Goal: Task Accomplishment & Management: Use online tool/utility

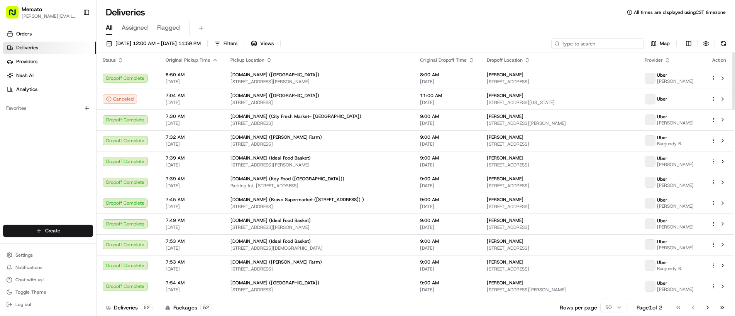
click at [603, 44] on input at bounding box center [597, 43] width 93 height 11
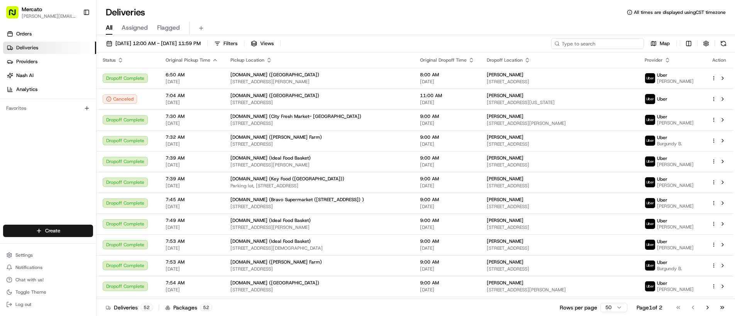
paste input "job_hndLZvbDG9LvAh63y4Nh4i"
type input "job_hndLZvbDG9LvAh63y4Nh4i"
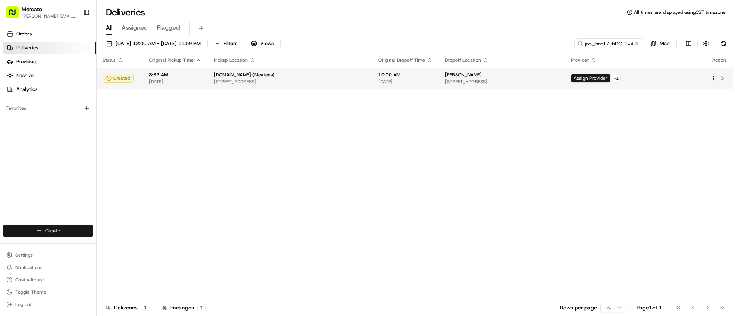
click at [516, 79] on span "[STREET_ADDRESS]" at bounding box center [502, 82] width 114 height 6
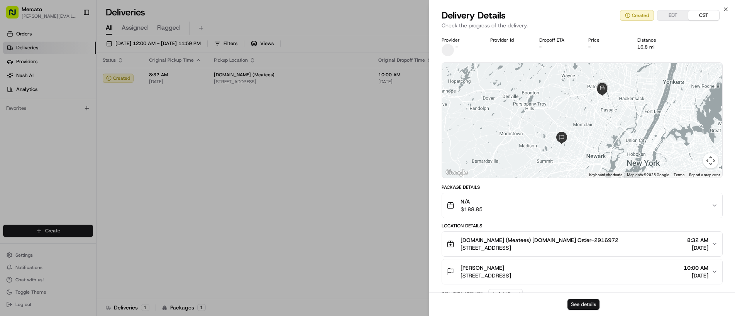
click at [577, 307] on button "See details" at bounding box center [583, 304] width 32 height 11
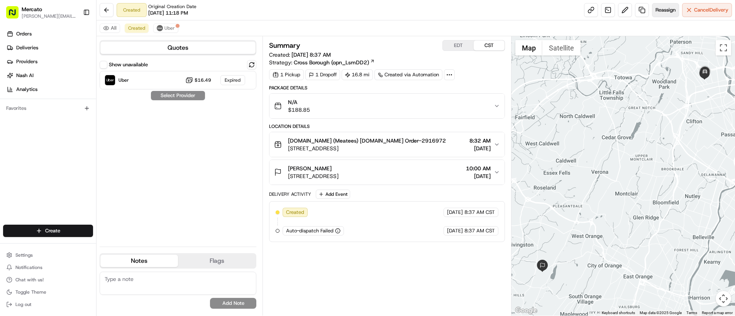
click at [659, 7] on span "Reassign" at bounding box center [665, 10] width 20 height 7
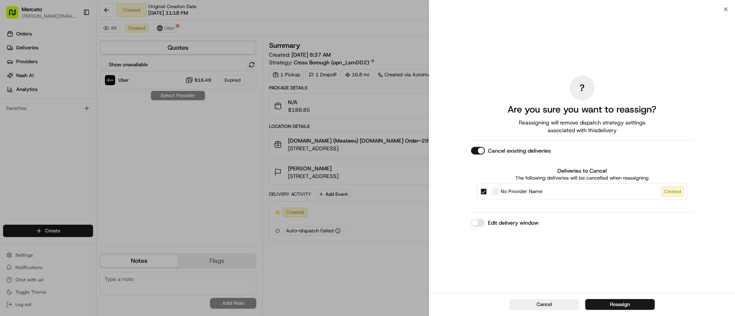
click at [475, 223] on button "Edit delivery window" at bounding box center [478, 223] width 14 height 8
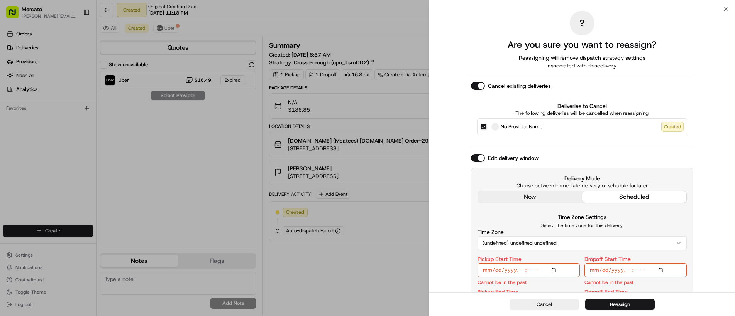
click at [519, 195] on div "Edit delivery window Delivery Mode Choose between immediate delivery or schedul…" at bounding box center [582, 239] width 222 height 171
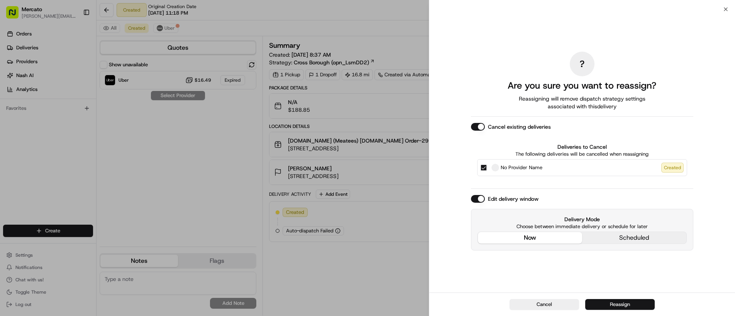
click at [592, 304] on button "Reassign" at bounding box center [619, 304] width 69 height 11
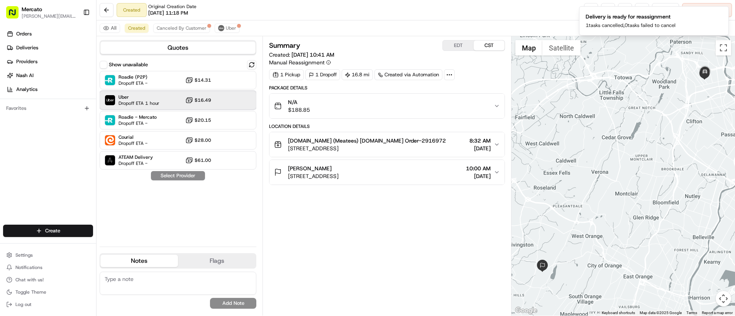
click at [148, 101] on span "Dropoff ETA 1 hour" at bounding box center [138, 103] width 41 height 6
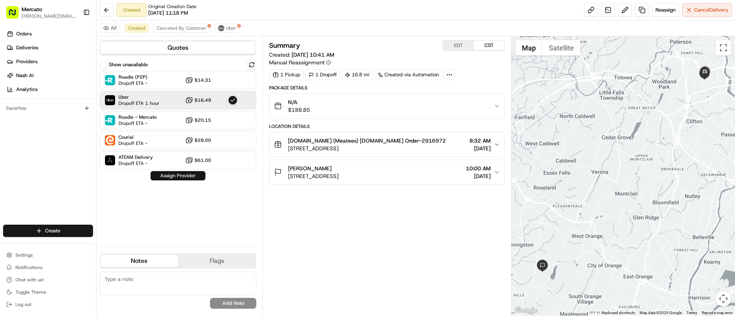
click at [175, 176] on button "Assign Provider" at bounding box center [177, 175] width 55 height 9
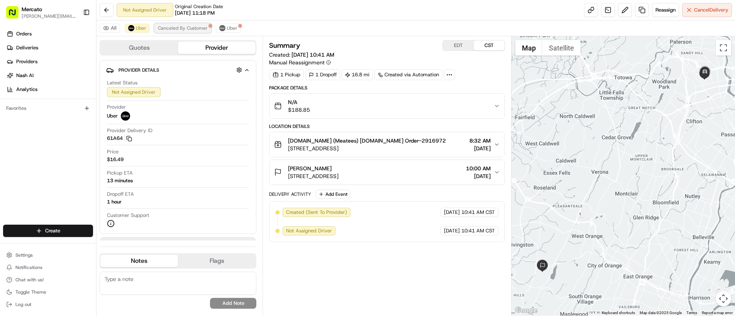
click at [179, 31] on button "Canceled By Customer" at bounding box center [182, 28] width 57 height 9
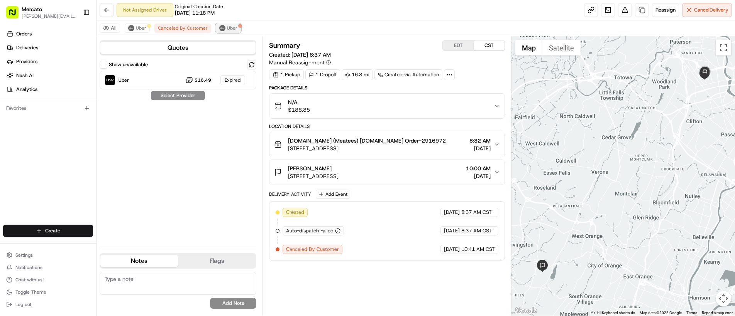
click at [221, 29] on img at bounding box center [222, 28] width 6 height 6
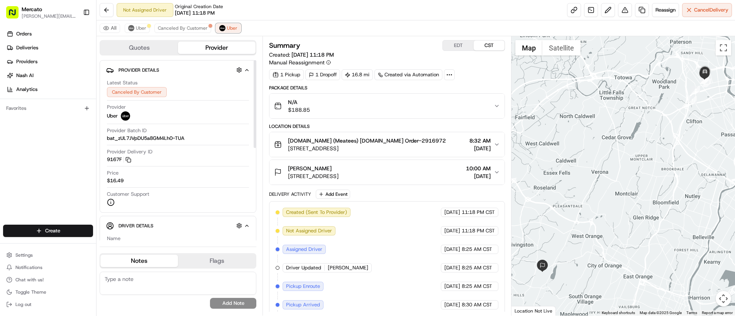
scroll to position [23, 0]
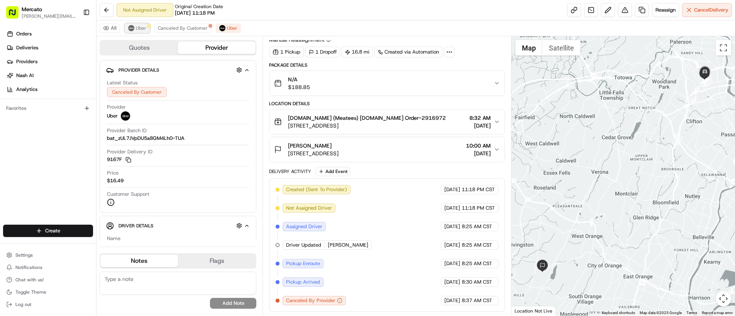
drag, startPoint x: 135, startPoint y: 29, endPoint x: 146, endPoint y: 30, distance: 10.9
click at [135, 29] on button "Uber" at bounding box center [137, 28] width 25 height 9
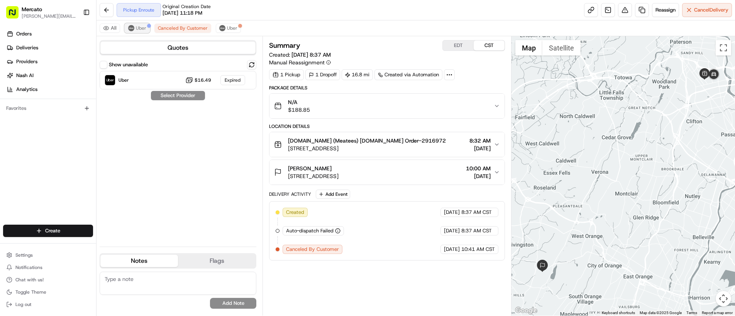
click at [139, 29] on span "Uber" at bounding box center [141, 28] width 10 height 6
